Goal: Obtain resource: Obtain resource

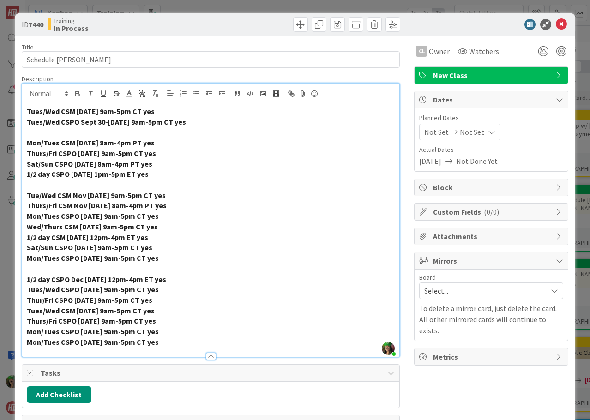
scroll to position [0, 454]
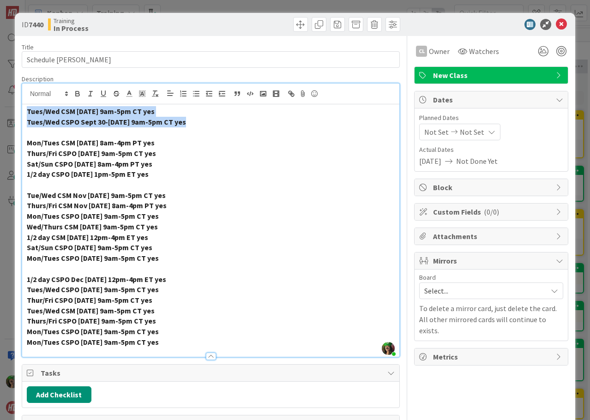
drag, startPoint x: 28, startPoint y: 111, endPoint x: 221, endPoint y: 120, distance: 193.2
click at [221, 120] on div "Tues/Wed CSM [DATE] 9am-5pm CT yes Tues/Wed CSPO Sept 30-[DATE] 9am-5pm CT yes …" at bounding box center [210, 230] width 377 height 252
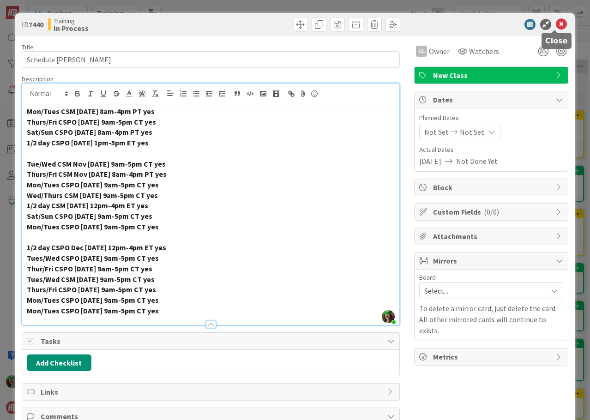
click at [556, 25] on icon at bounding box center [561, 24] width 11 height 11
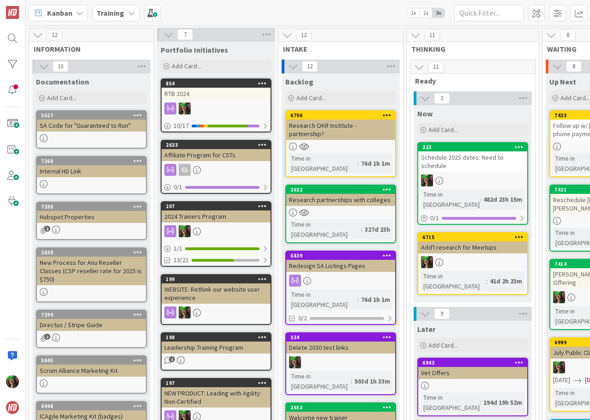
click at [76, 132] on link "5627 SA Code for "Guaranteed to Run"" at bounding box center [91, 129] width 111 height 38
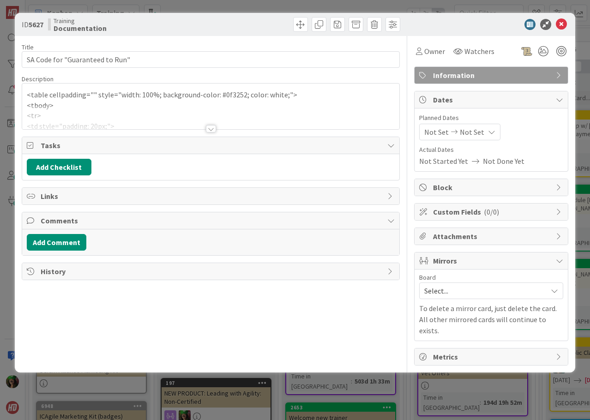
click at [115, 106] on div at bounding box center [210, 118] width 377 height 24
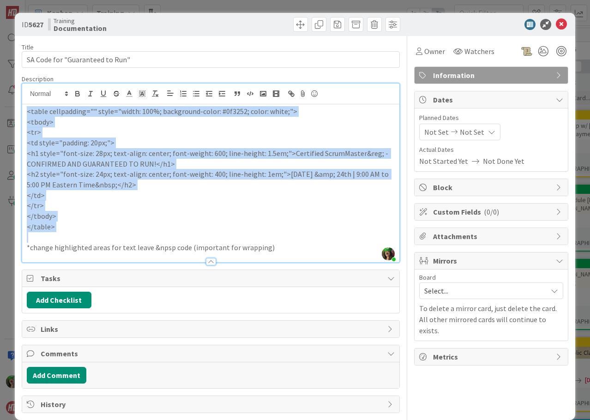
drag, startPoint x: 25, startPoint y: 113, endPoint x: 82, endPoint y: 238, distance: 137.8
click at [82, 238] on div "<table cellpadding="" style="width: 100%; background-color: #0f3252; color: whi…" at bounding box center [210, 183] width 377 height 158
copy div "<table cellpadding="" style="width: 100%; background-color: #0f3252; color: whi…"
